Goal: Task Accomplishment & Management: Use online tool/utility

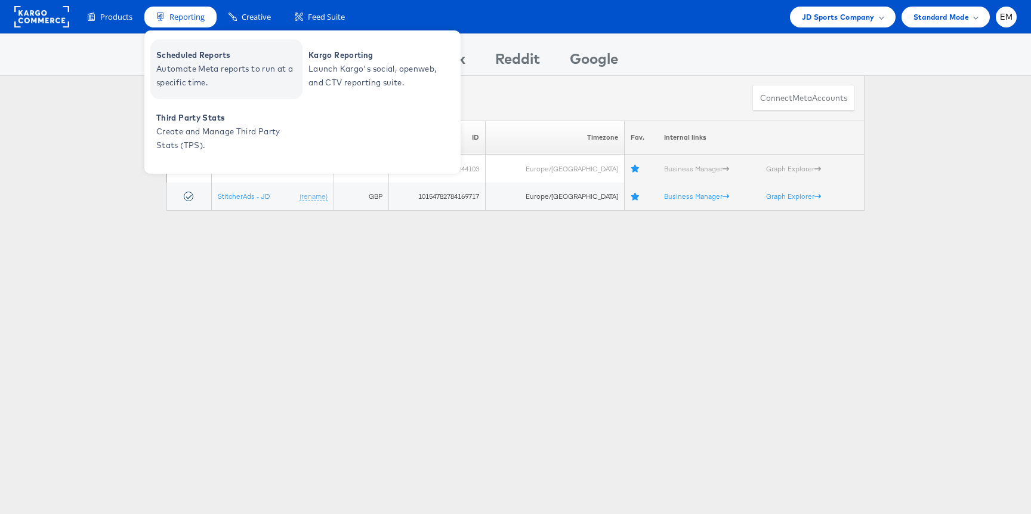
click at [208, 58] on span "Scheduled Reports" at bounding box center [227, 55] width 143 height 14
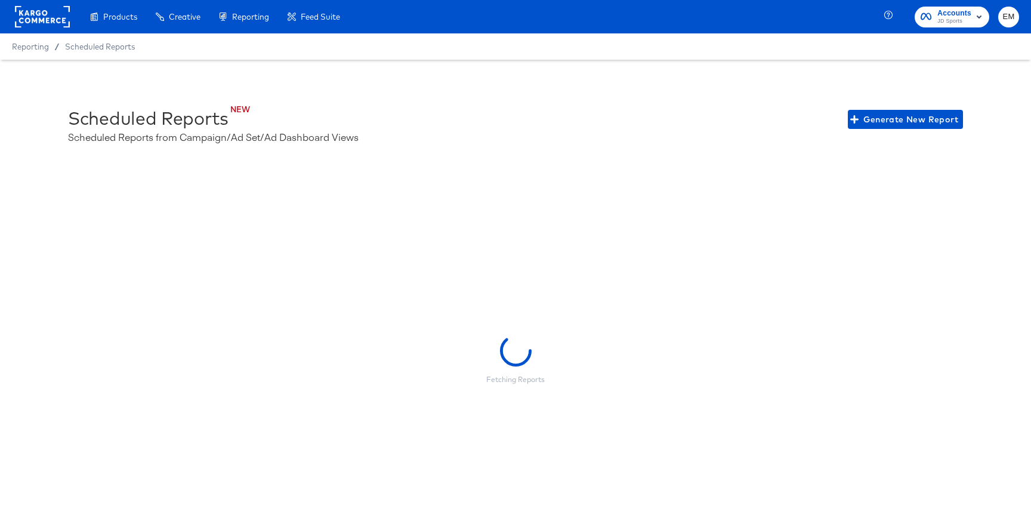
click at [883, 104] on div "NEW Scheduled Reports Scheduled Reports from Campaign/Ad Set/Ad Dashboard Views…" at bounding box center [515, 119] width 895 height 48
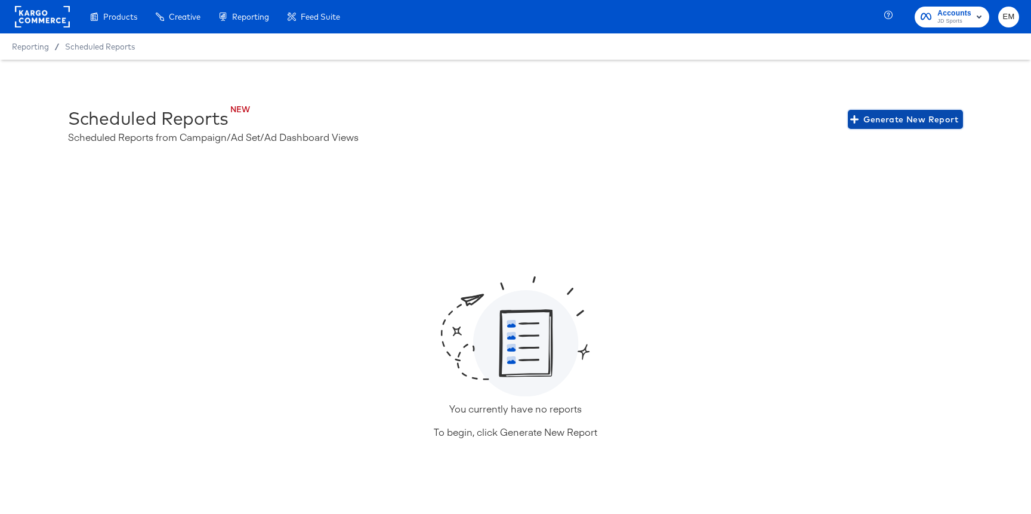
click at [887, 115] on span "Generate New Report" at bounding box center [906, 119] width 106 height 15
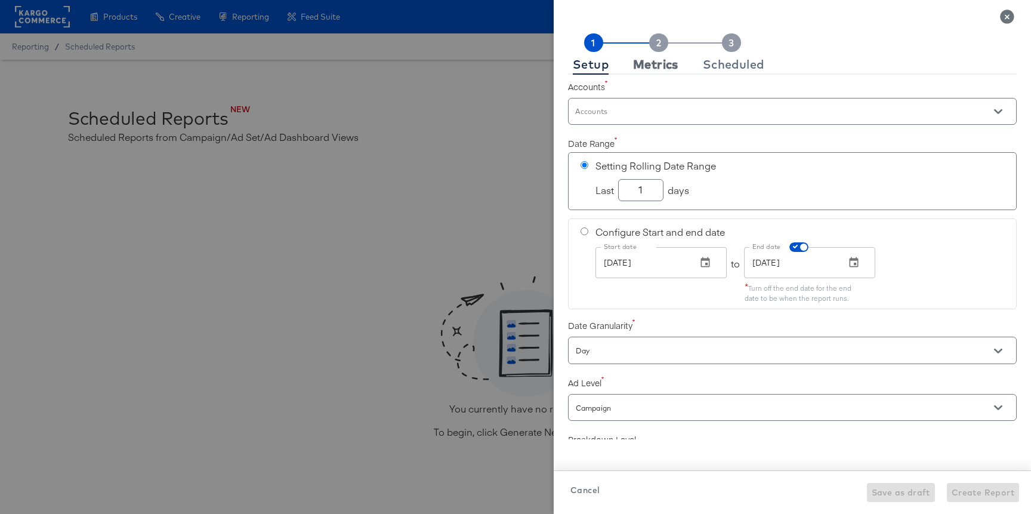
click at [646, 64] on div "Metrics" at bounding box center [655, 65] width 45 height 10
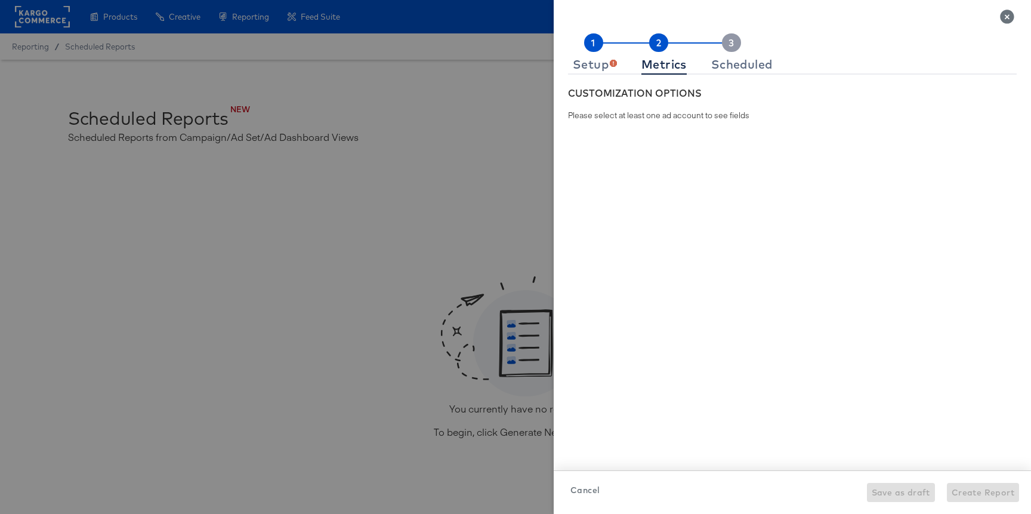
click at [601, 38] on rect at bounding box center [593, 42] width 19 height 19
click at [601, 55] on button "Setup" at bounding box center [595, 65] width 54 height 20
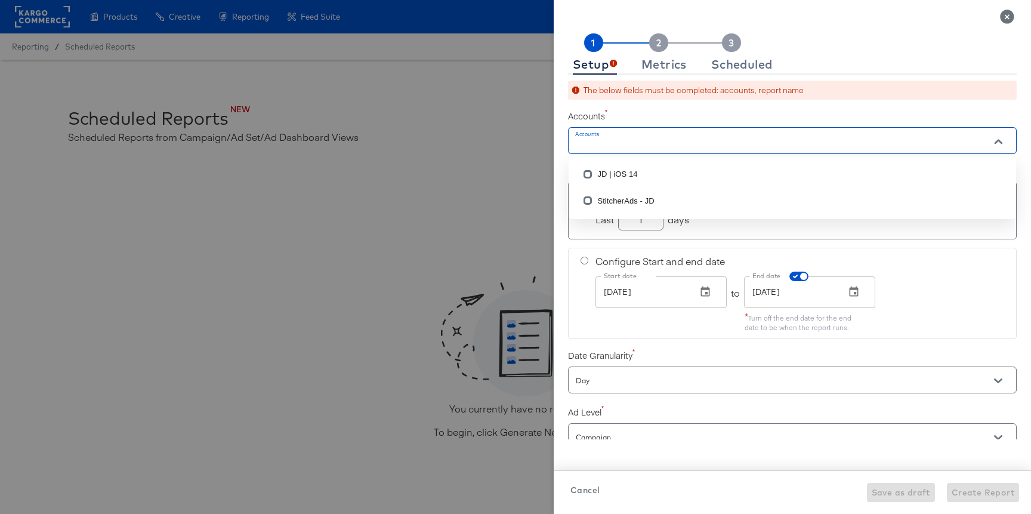
click at [646, 144] on input "Accounts" at bounding box center [776, 146] width 404 height 14
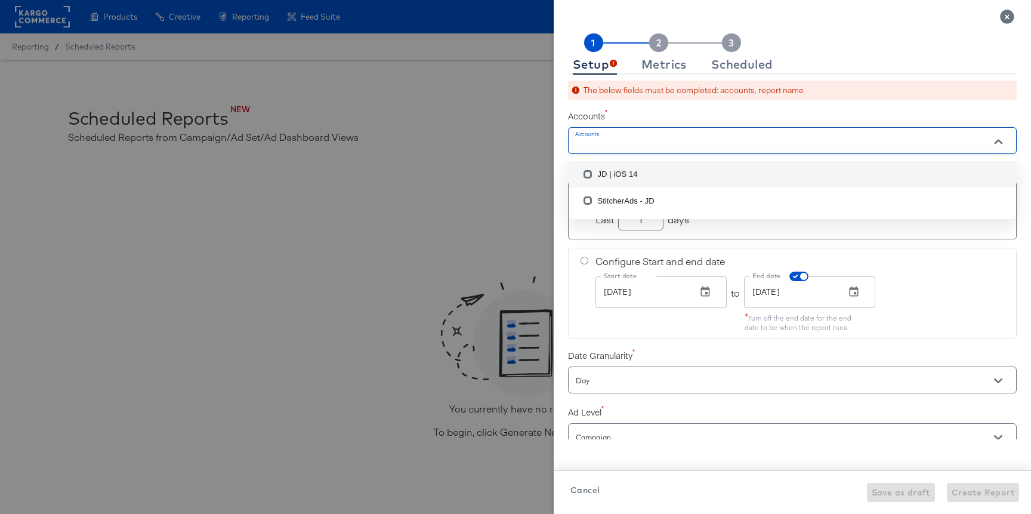
click at [618, 198] on li "StitcherAds - JD" at bounding box center [793, 200] width 448 height 26
checkbox input "true"
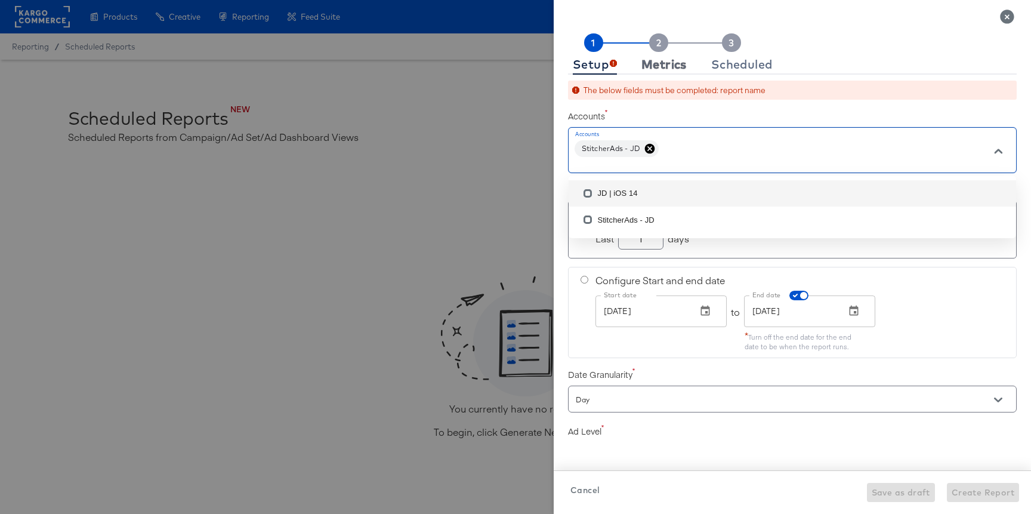
click at [656, 55] on button "Metrics" at bounding box center [664, 65] width 55 height 20
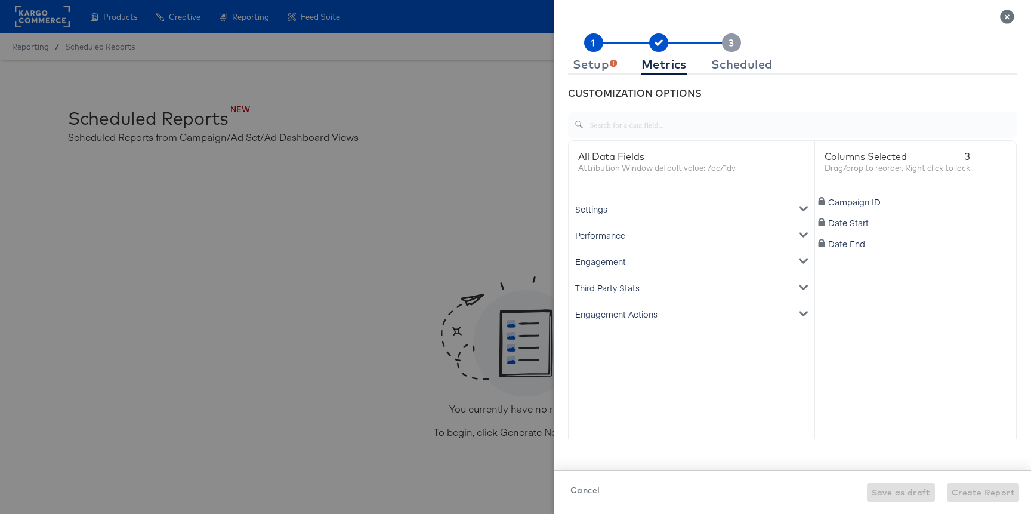
click at [608, 224] on div "Performance" at bounding box center [691, 235] width 241 height 26
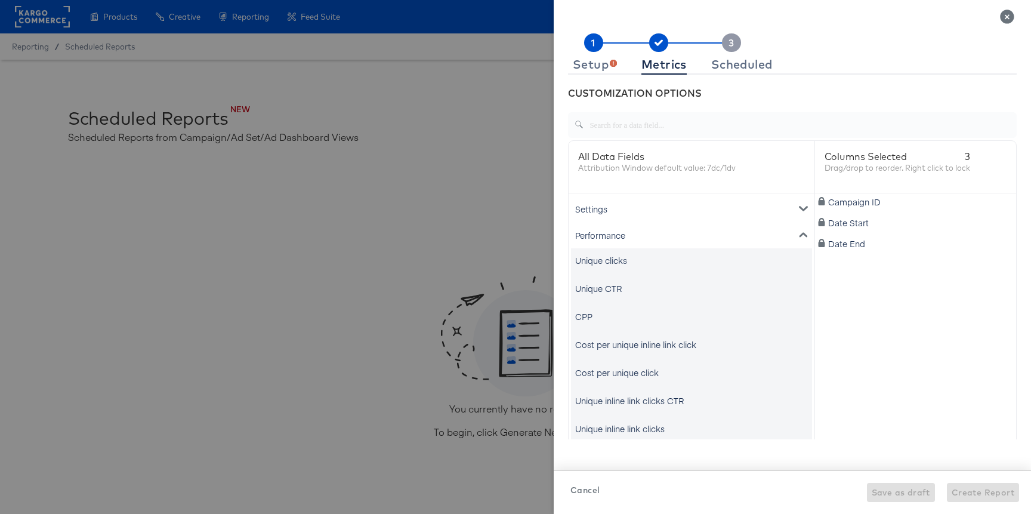
click at [608, 208] on div "Settings" at bounding box center [691, 209] width 241 height 26
click at [605, 235] on div "Performance" at bounding box center [691, 235] width 241 height 26
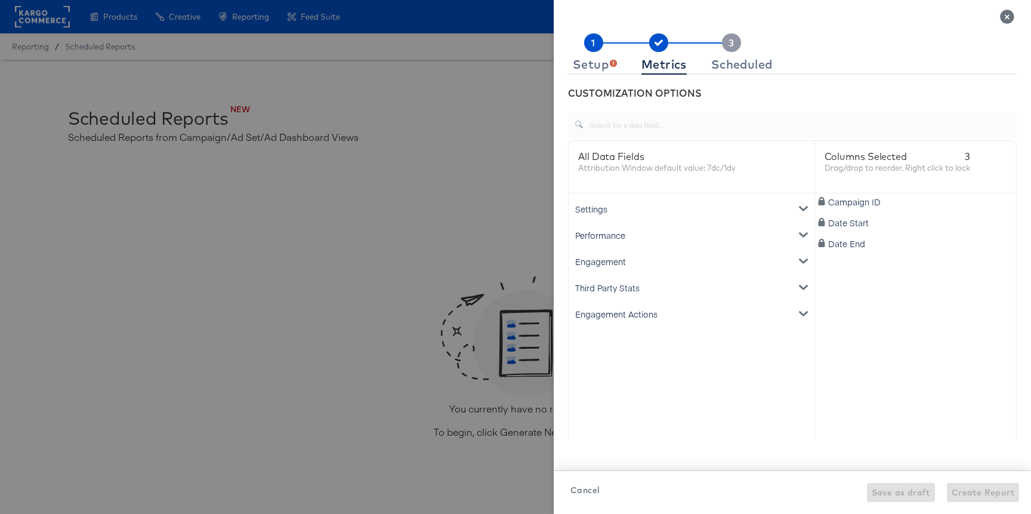
click at [606, 217] on div "Settings" at bounding box center [691, 209] width 241 height 26
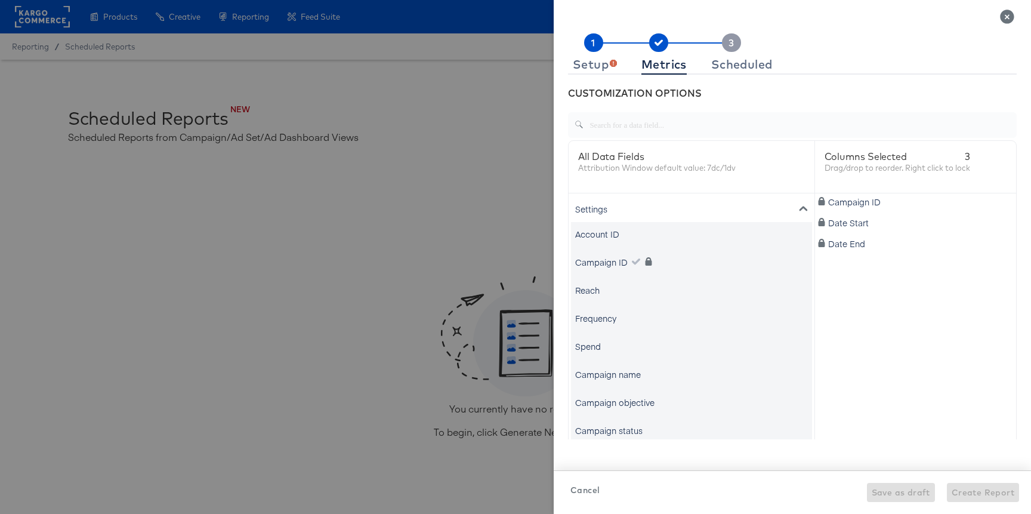
click at [607, 207] on div "Settings" at bounding box center [691, 209] width 241 height 26
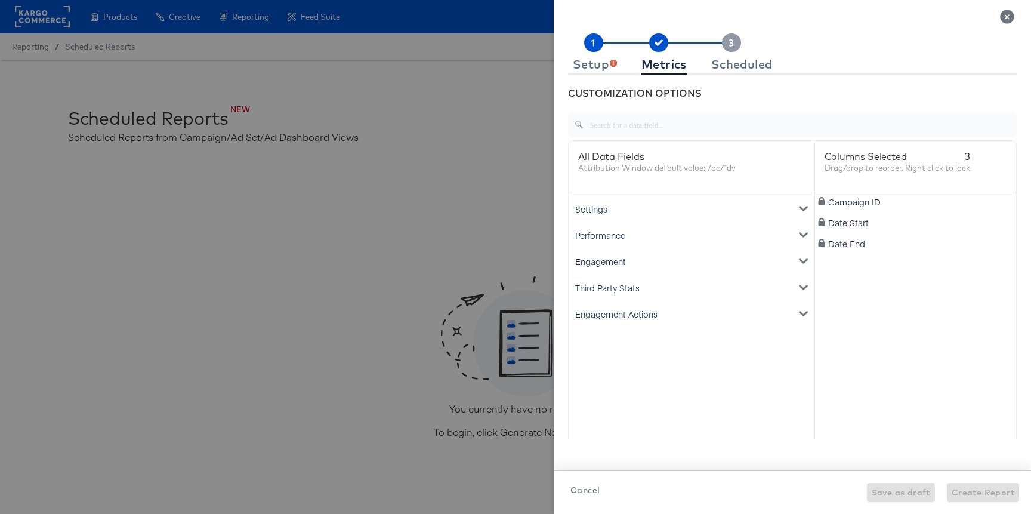
click at [604, 208] on div "Settings" at bounding box center [691, 209] width 241 height 26
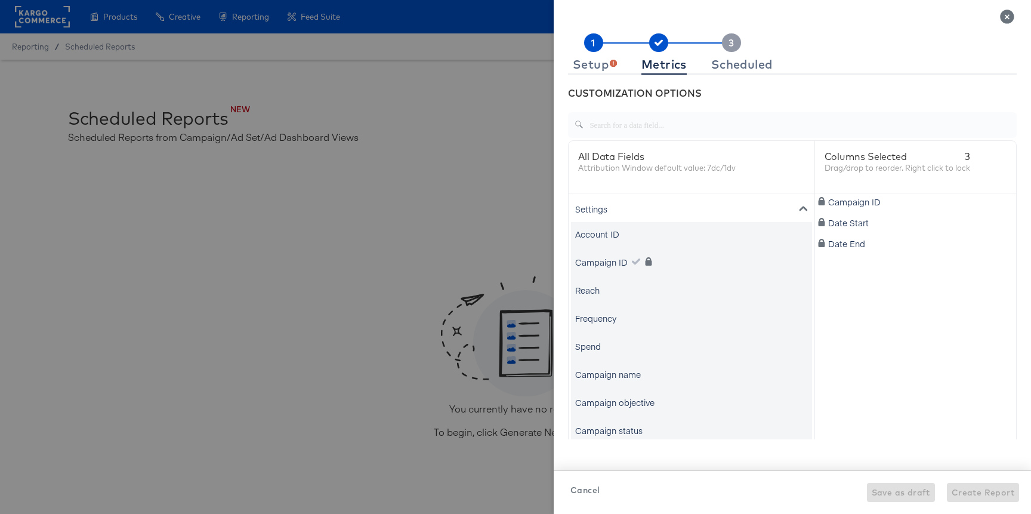
click at [594, 205] on div "Settings" at bounding box center [691, 209] width 241 height 26
